Goal: Information Seeking & Learning: Check status

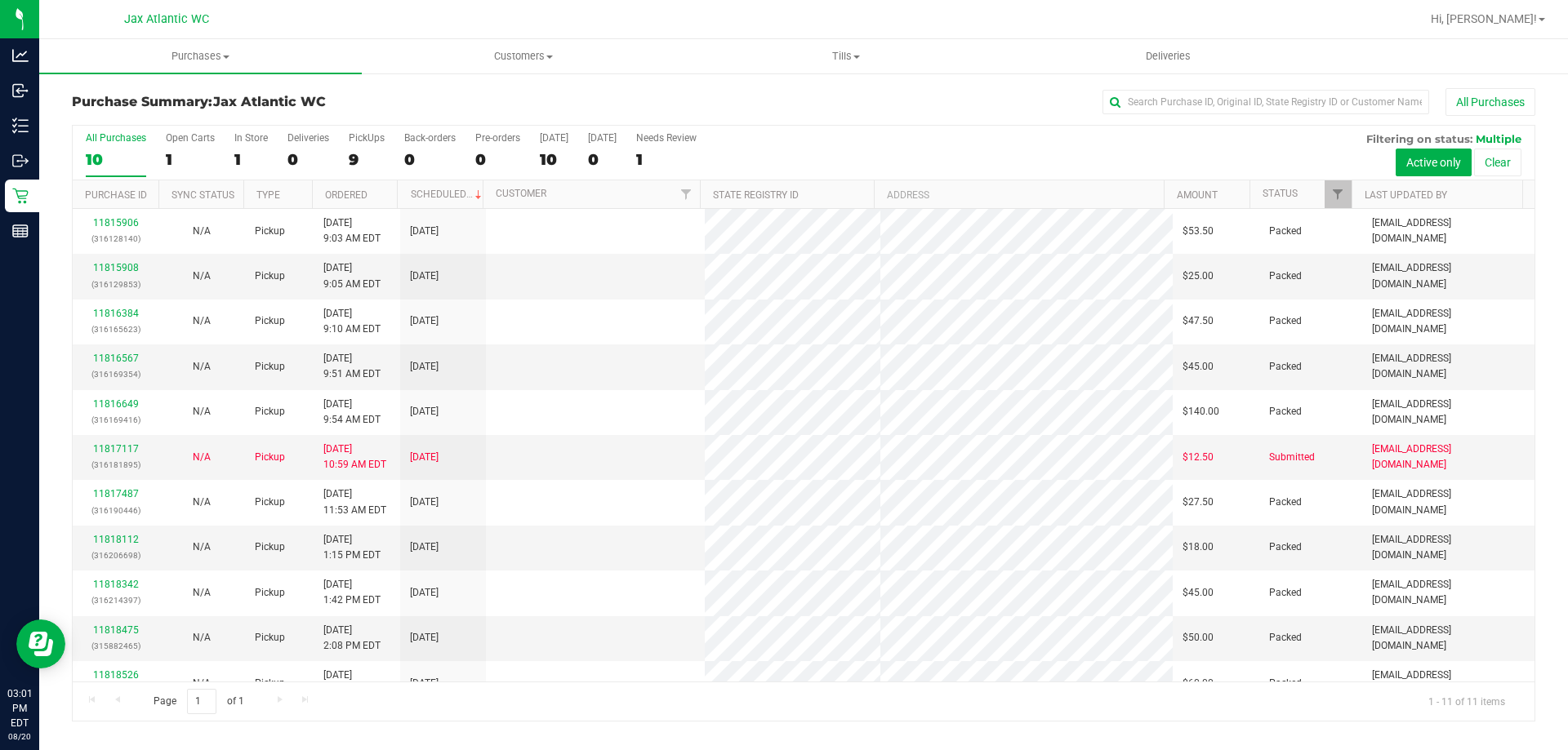
click at [926, 110] on div "All Purchases" at bounding box center [1047, 103] width 976 height 28
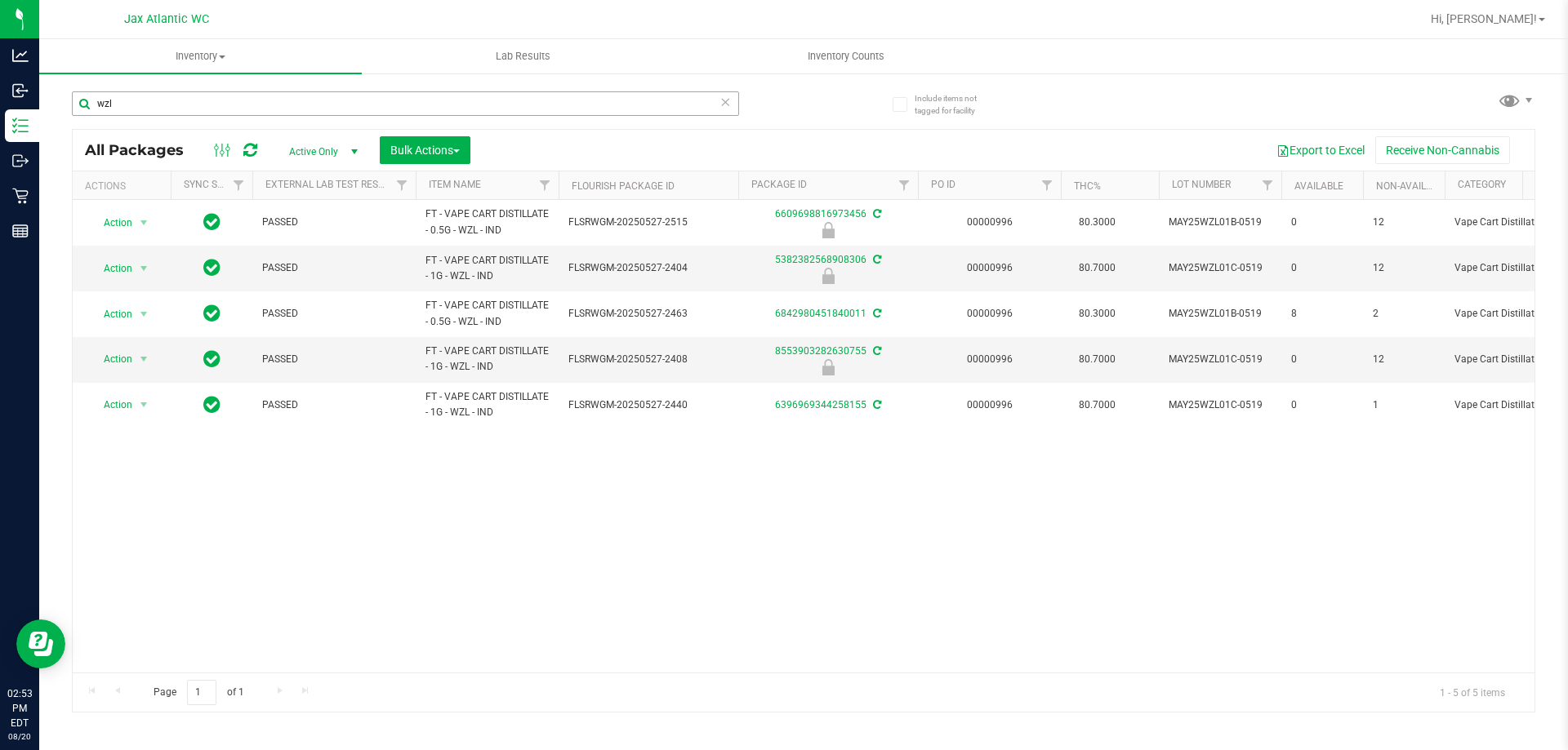
click at [279, 96] on input "wzl" at bounding box center [405, 103] width 667 height 25
click at [277, 96] on input "wzl" at bounding box center [405, 103] width 667 height 25
type input "rai"
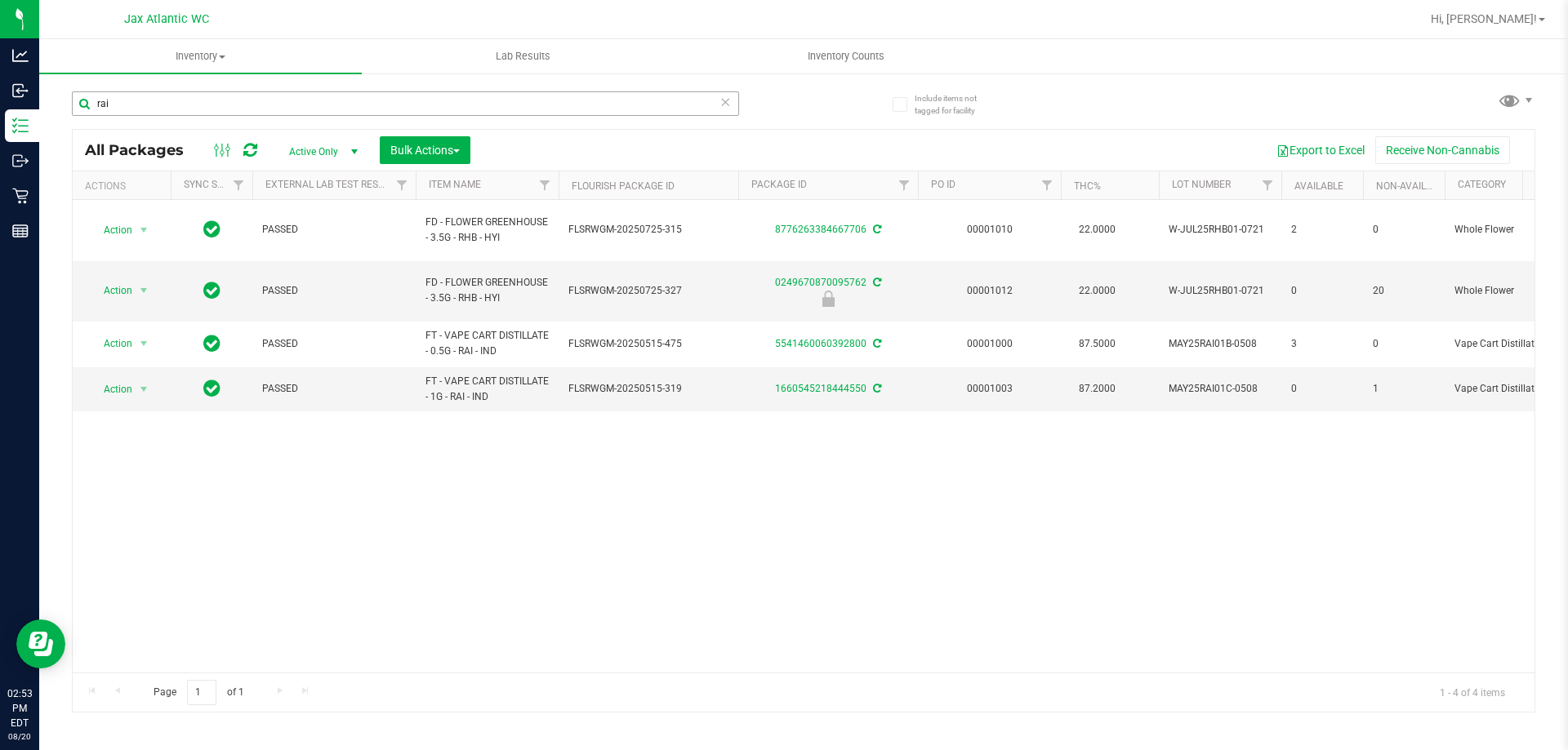
click at [327, 102] on input "rai" at bounding box center [405, 103] width 667 height 25
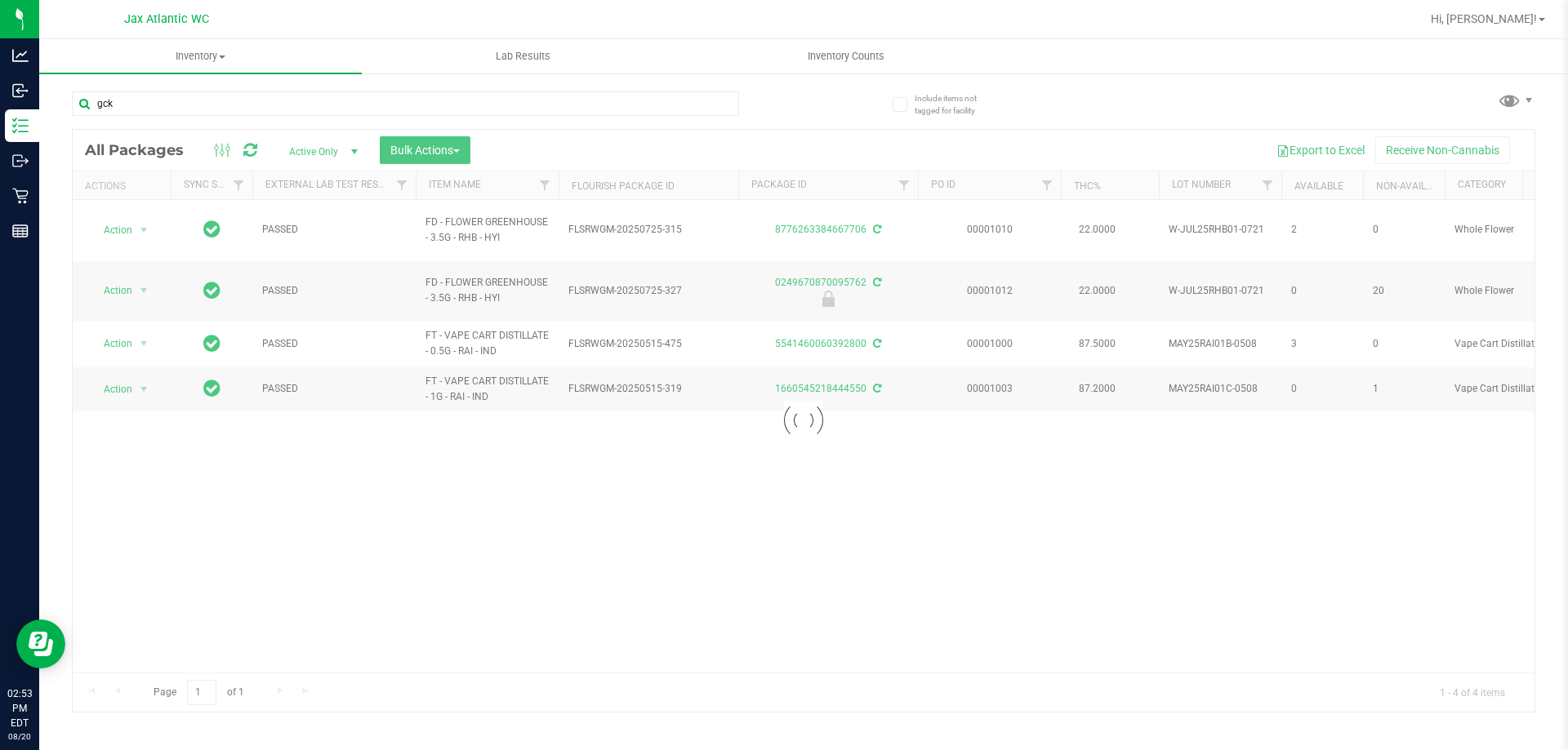
type input "gck"
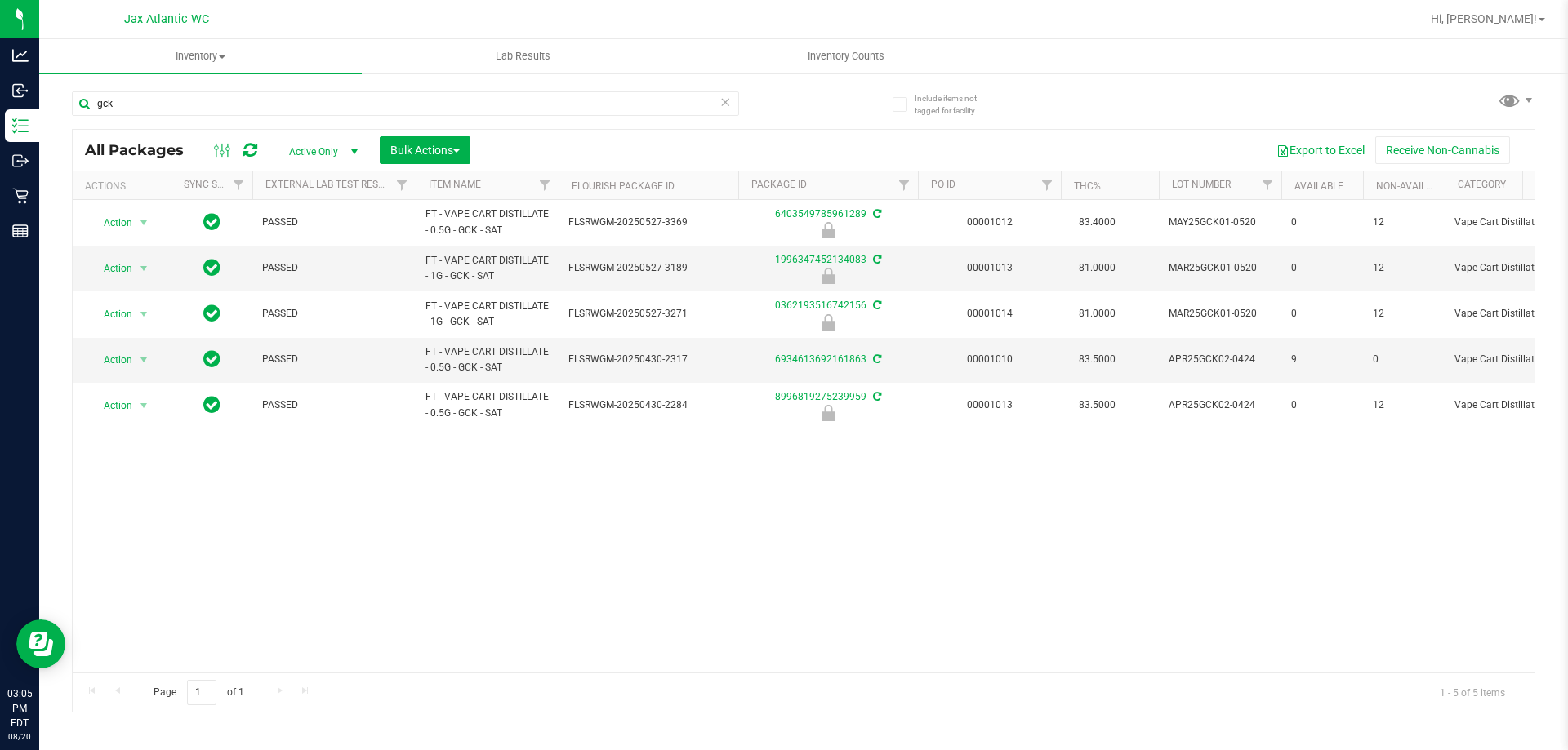
click at [1350, 612] on div "Action Action Edit attributes Global inventory Locate package Package audit log…" at bounding box center [804, 435] width 1462 height 472
